Goal: Transaction & Acquisition: Purchase product/service

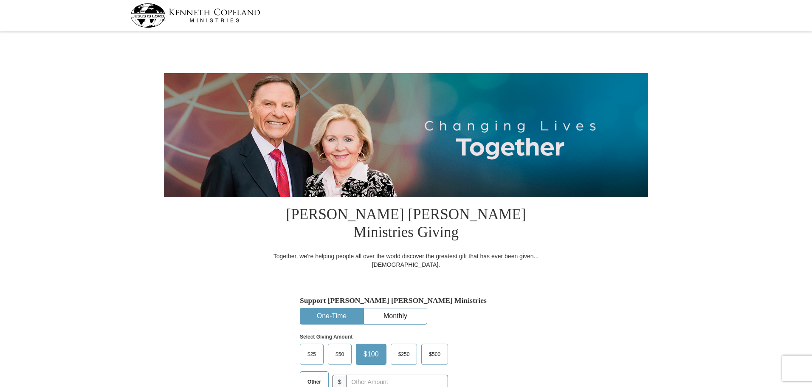
select select "FL"
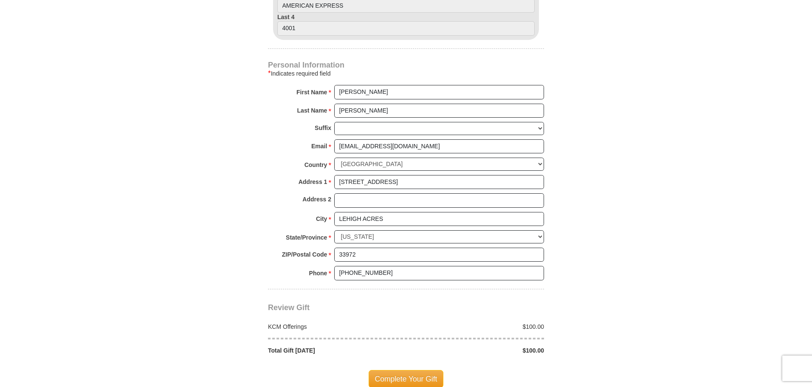
scroll to position [552, 0]
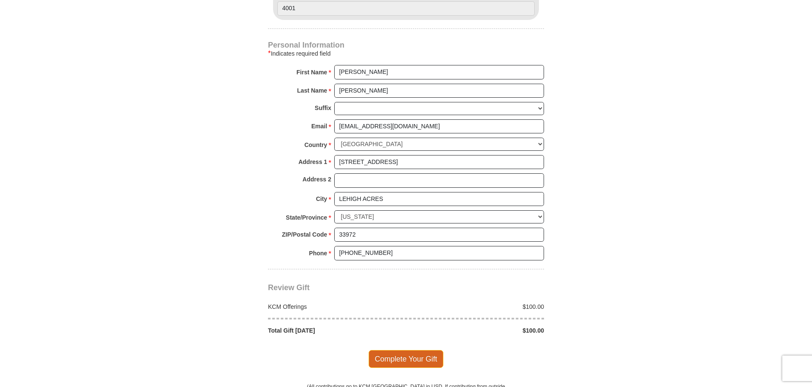
click at [390, 350] on span "Complete Your Gift" at bounding box center [406, 359] width 75 height 18
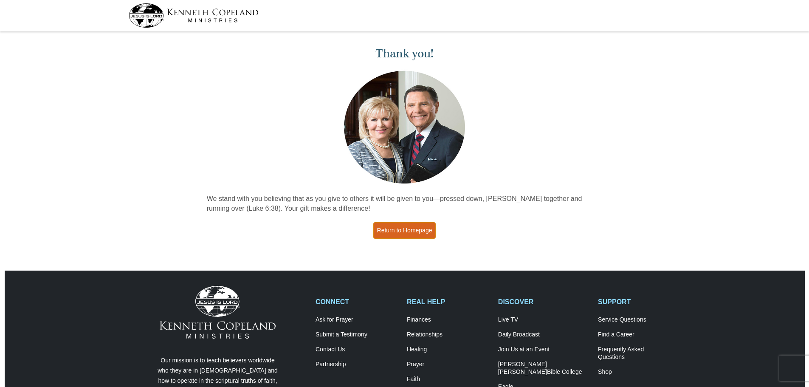
click at [406, 233] on link "Return to Homepage" at bounding box center [404, 230] width 63 height 17
